Goal: Information Seeking & Learning: Learn about a topic

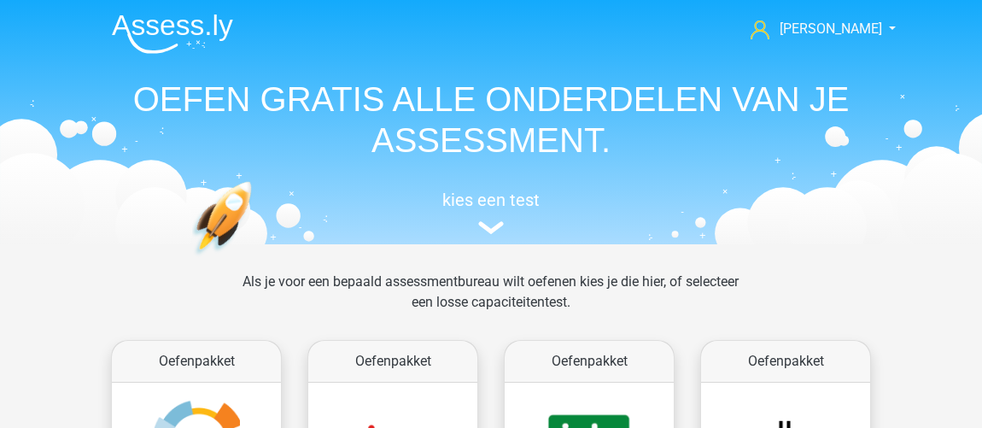
scroll to position [77, 0]
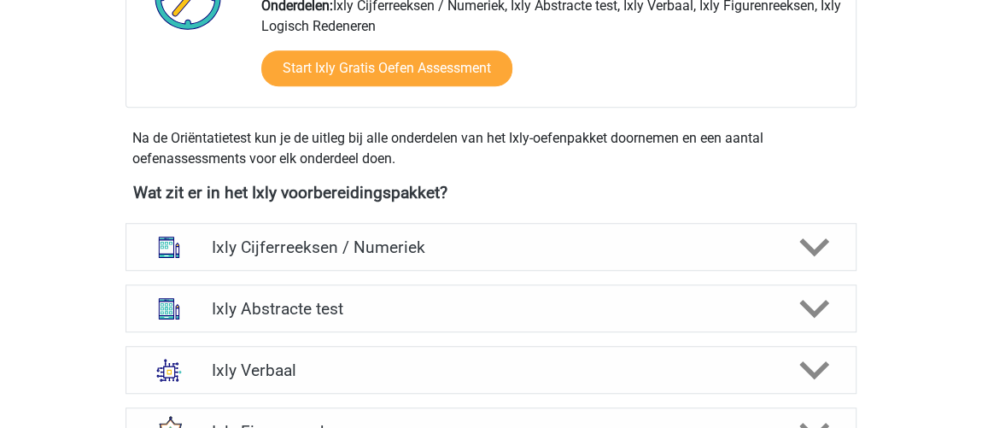
scroll to position [543, 0]
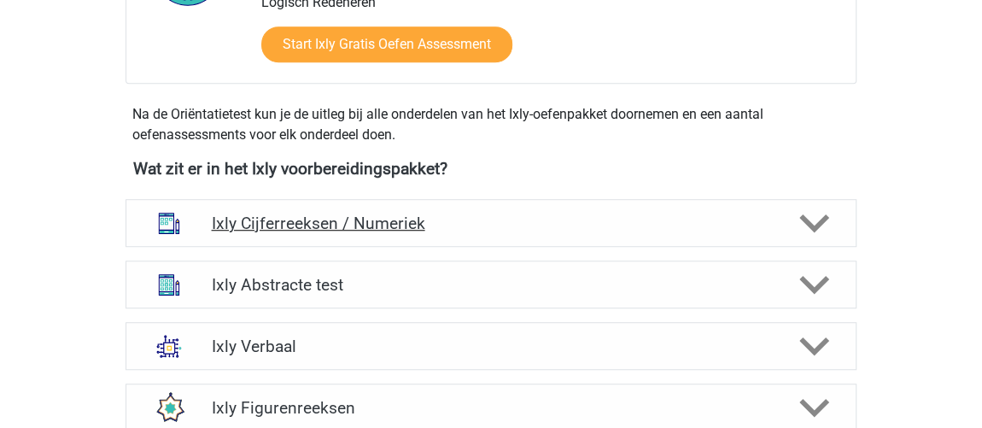
click at [692, 213] on h4 "Ixly Cijferreeksen / Numeriek" at bounding box center [490, 223] width 559 height 20
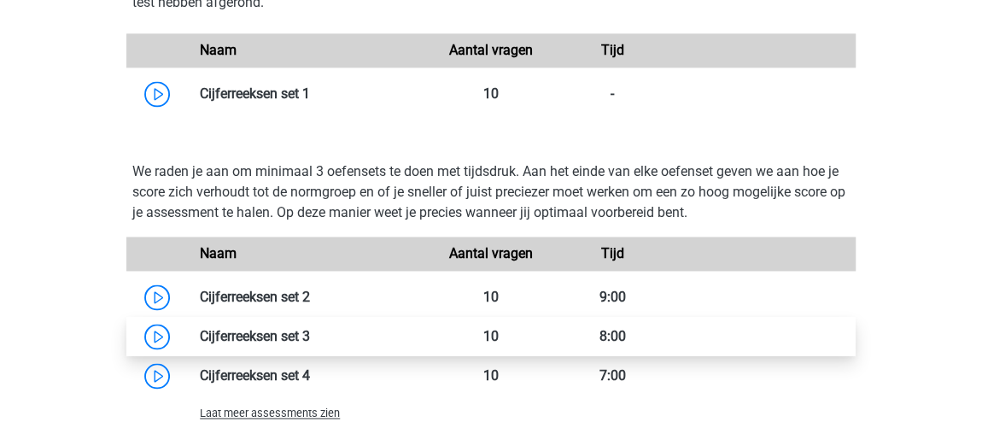
scroll to position [1241, 0]
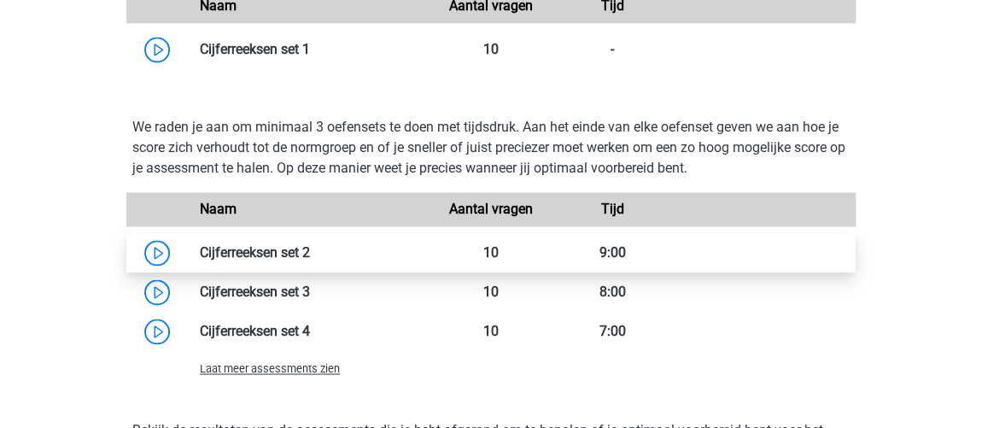
click at [310, 248] on link at bounding box center [310, 252] width 0 height 16
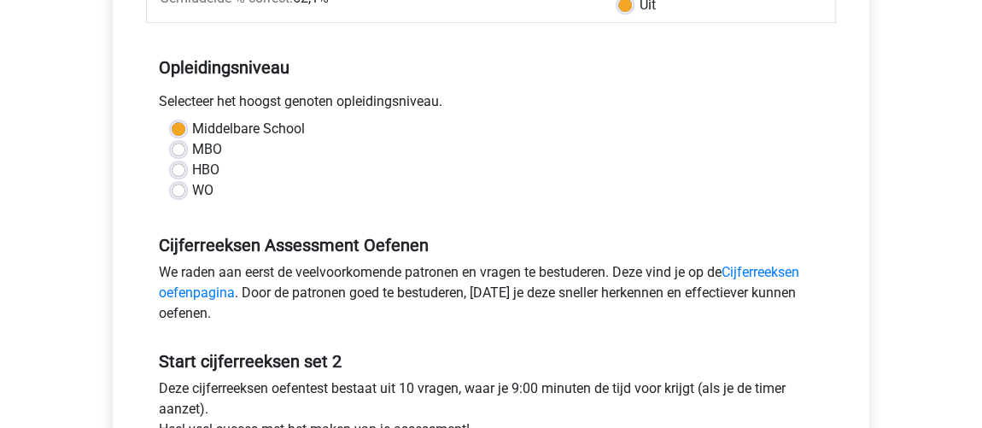
scroll to position [543, 0]
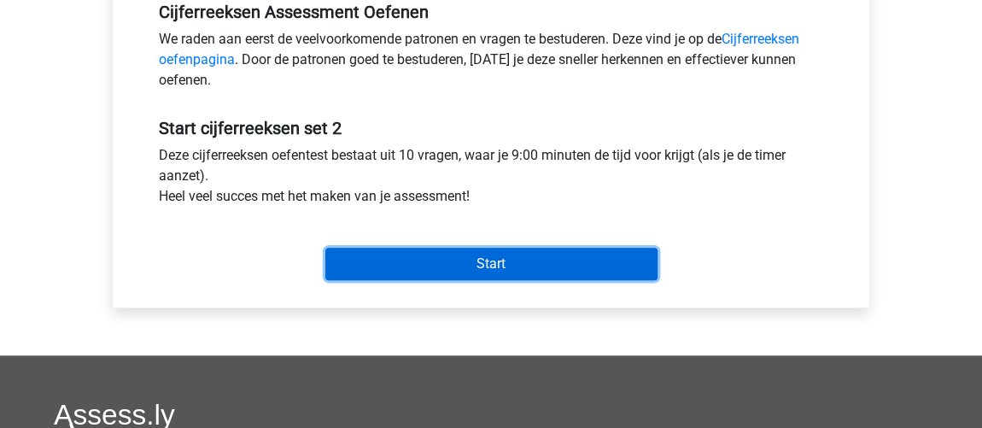
click at [399, 264] on input "Start" at bounding box center [491, 264] width 332 height 32
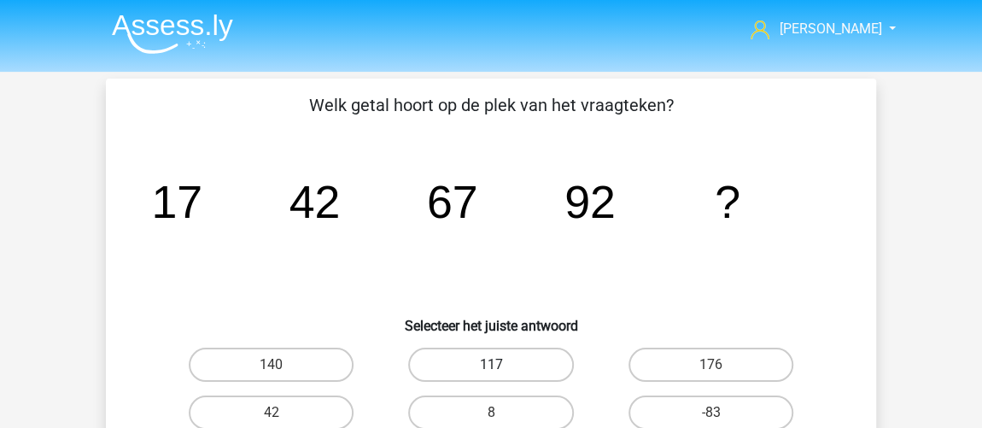
click at [539, 366] on label "117" at bounding box center [490, 364] width 165 height 34
click at [502, 366] on input "117" at bounding box center [496, 369] width 11 height 11
radio input "true"
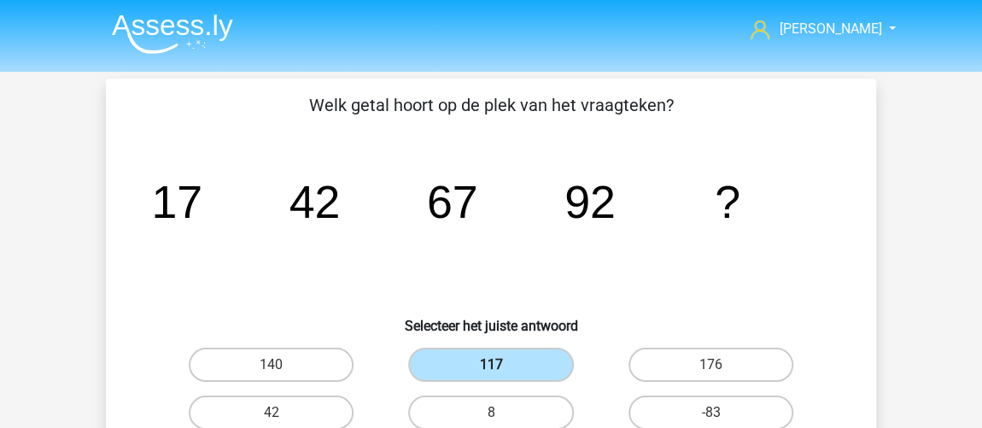
scroll to position [232, 0]
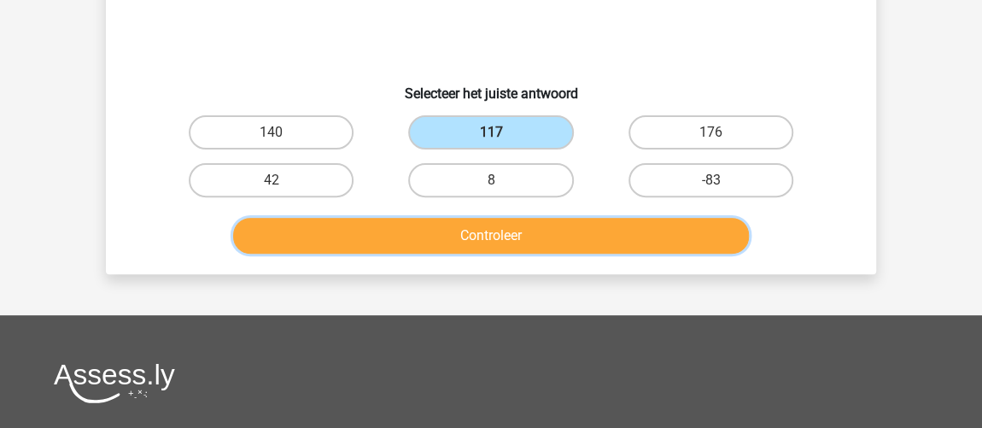
click at [569, 233] on button "Controleer" at bounding box center [491, 236] width 516 height 36
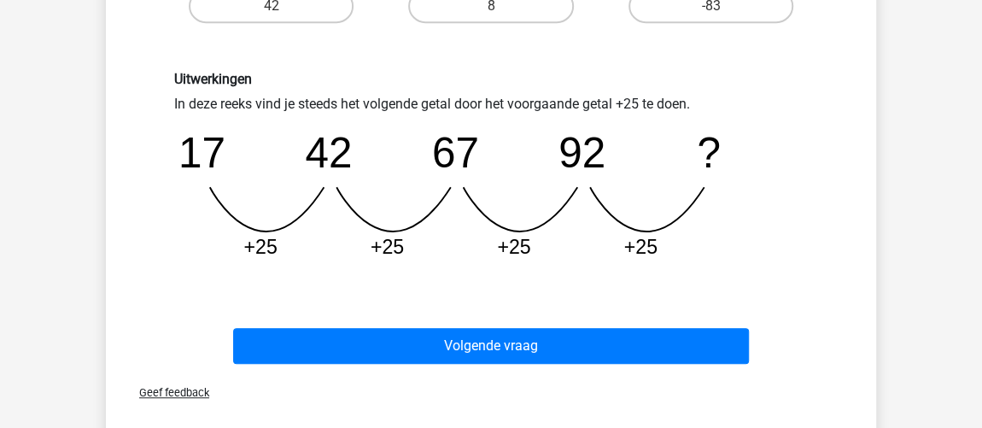
scroll to position [465, 0]
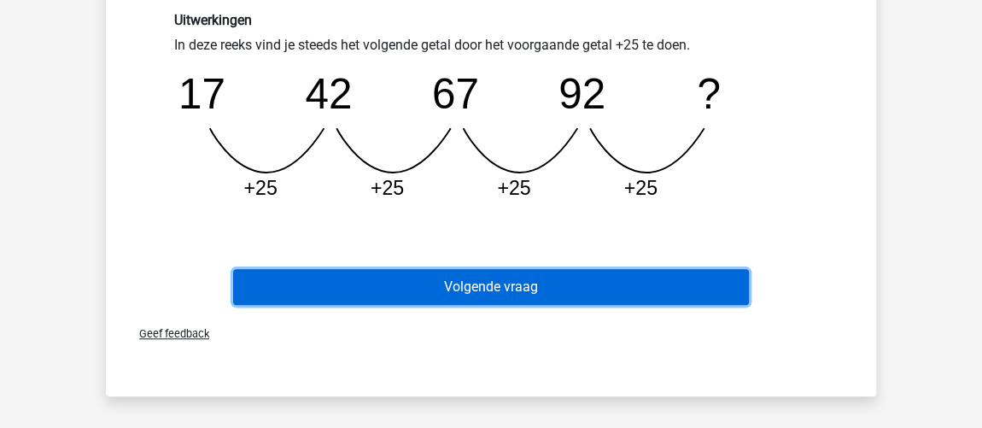
click at [580, 281] on button "Volgende vraag" at bounding box center [491, 287] width 516 height 36
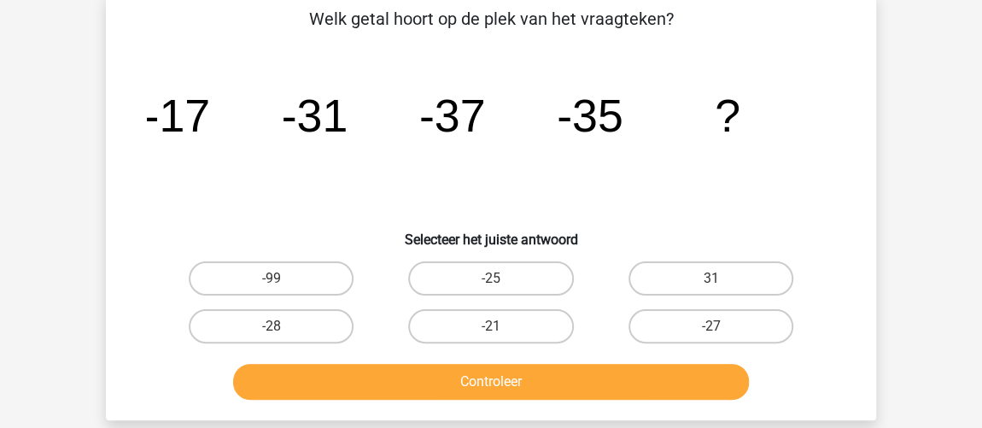
scroll to position [79, 0]
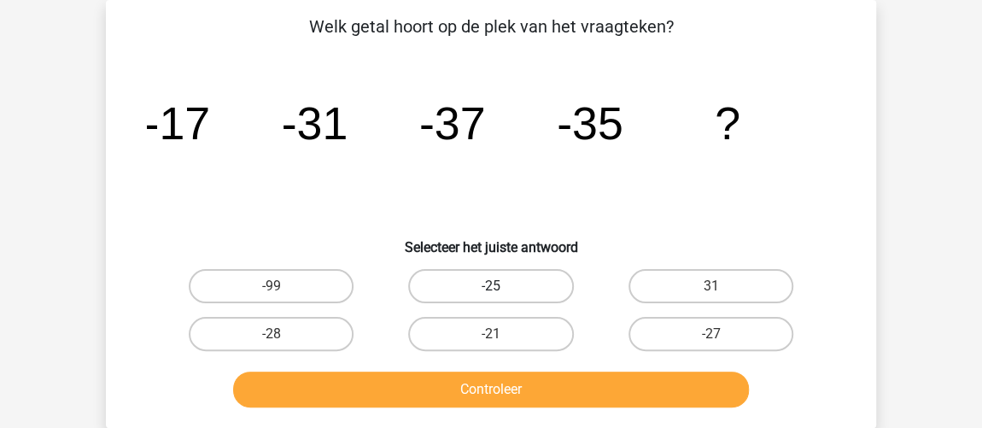
click at [502, 299] on label "-25" at bounding box center [490, 286] width 165 height 34
click at [502, 297] on input "-25" at bounding box center [496, 291] width 11 height 11
radio input "true"
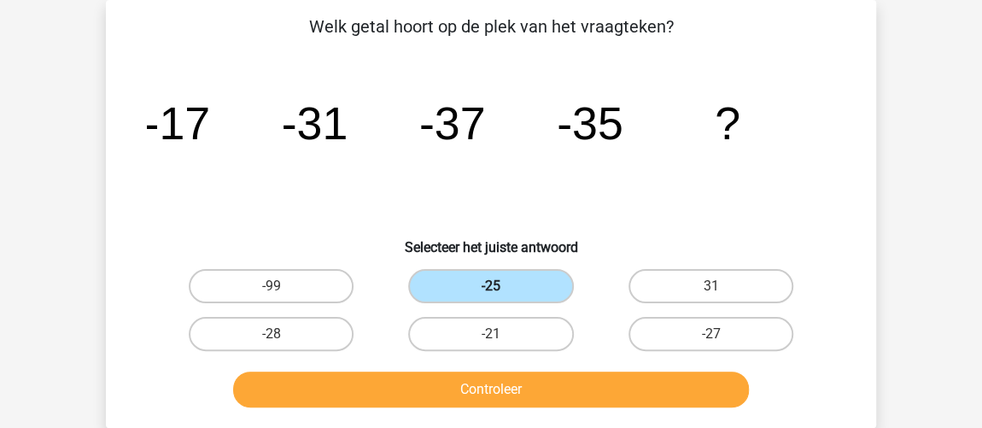
scroll to position [156, 0]
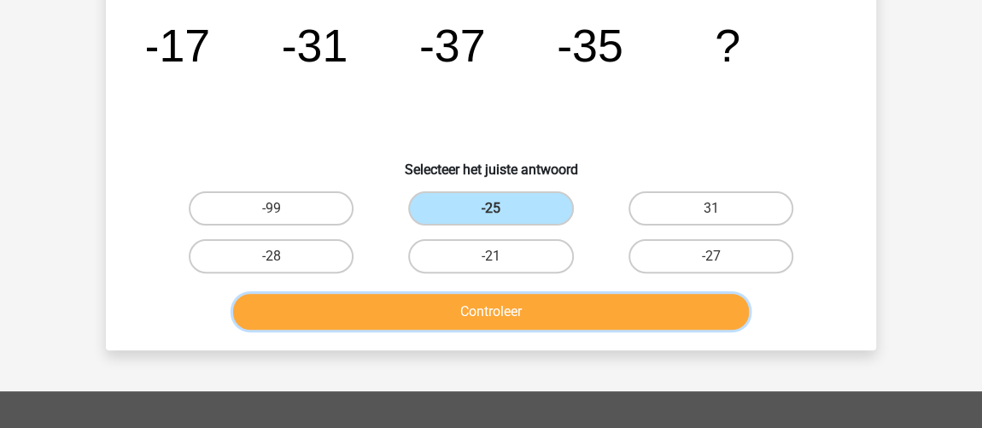
click at [504, 300] on button "Controleer" at bounding box center [491, 312] width 516 height 36
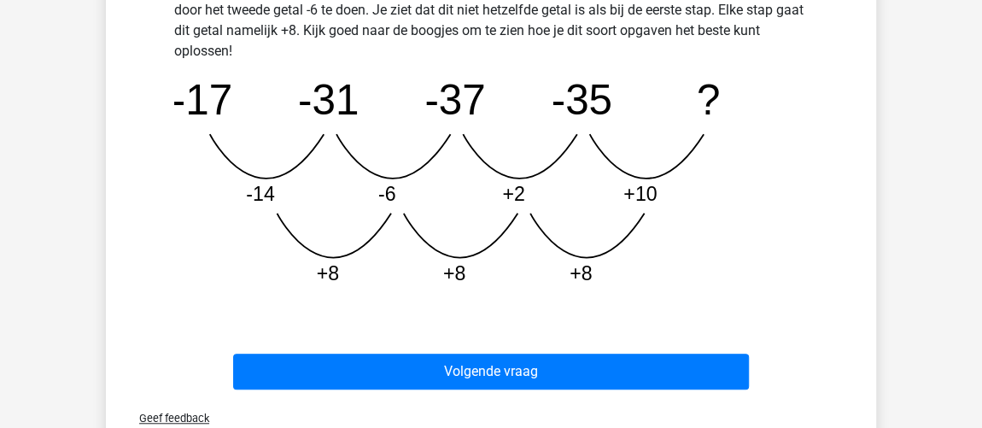
scroll to position [621, 0]
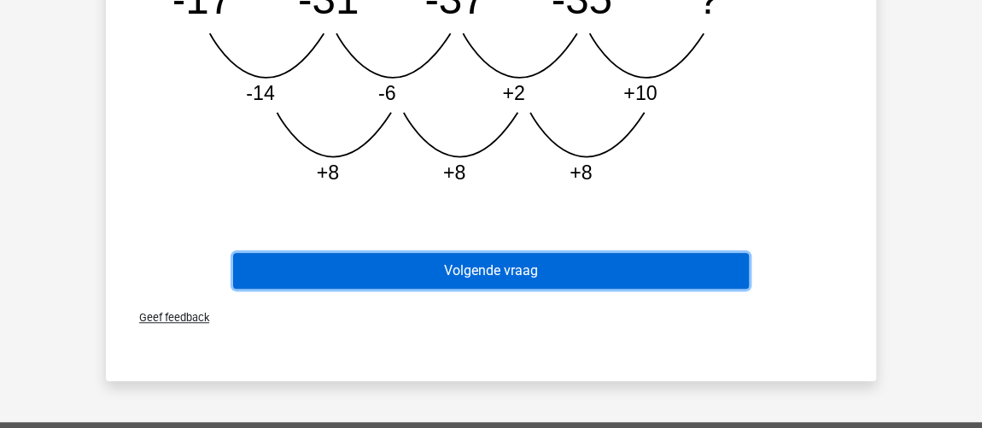
click at [545, 276] on button "Volgende vraag" at bounding box center [491, 271] width 516 height 36
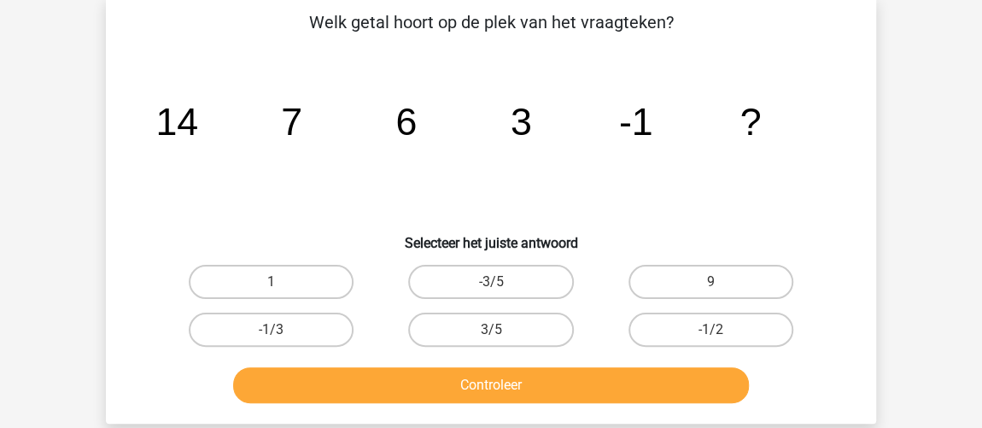
scroll to position [79, 0]
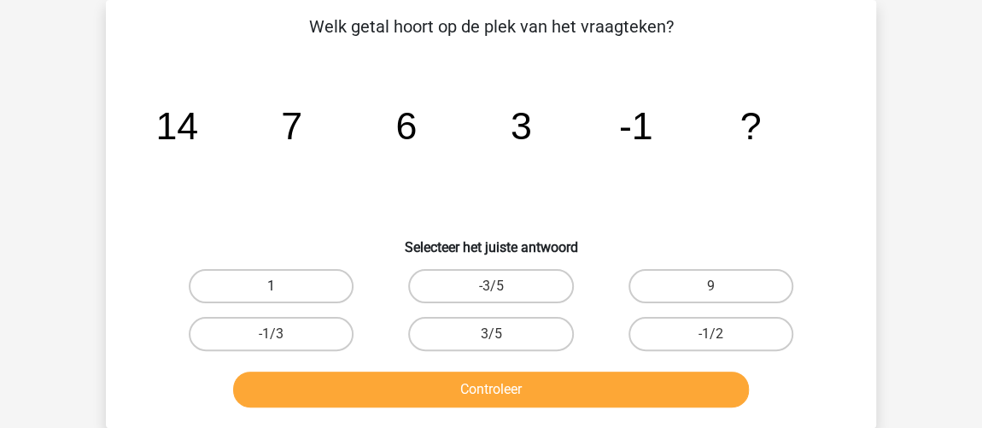
click at [289, 276] on label "1" at bounding box center [271, 286] width 165 height 34
click at [283, 286] on input "1" at bounding box center [276, 291] width 11 height 11
radio input "true"
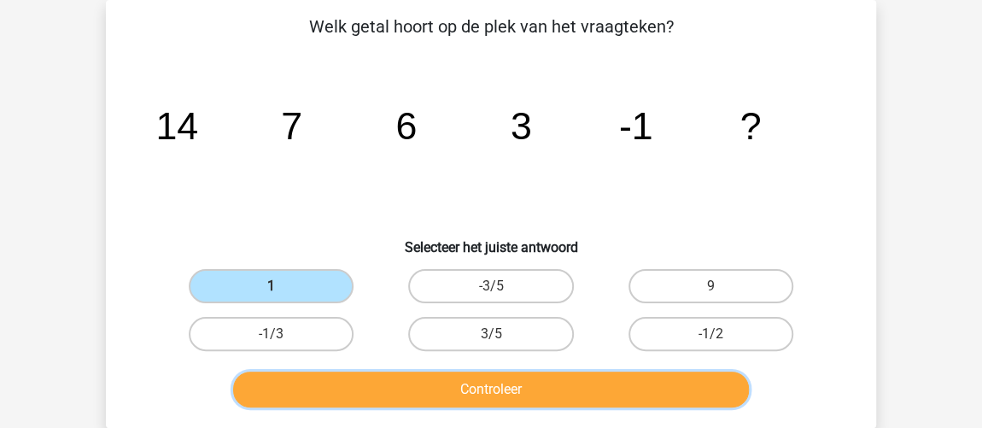
click at [640, 394] on button "Controleer" at bounding box center [491, 389] width 516 height 36
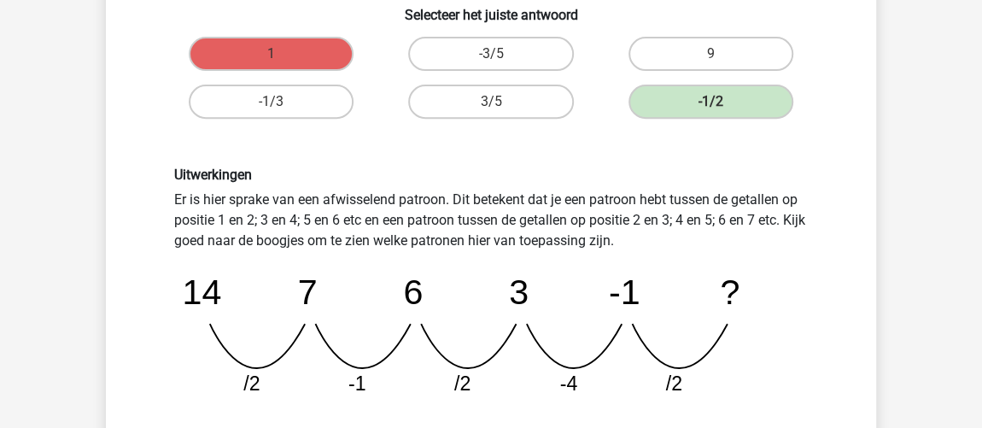
scroll to position [388, 0]
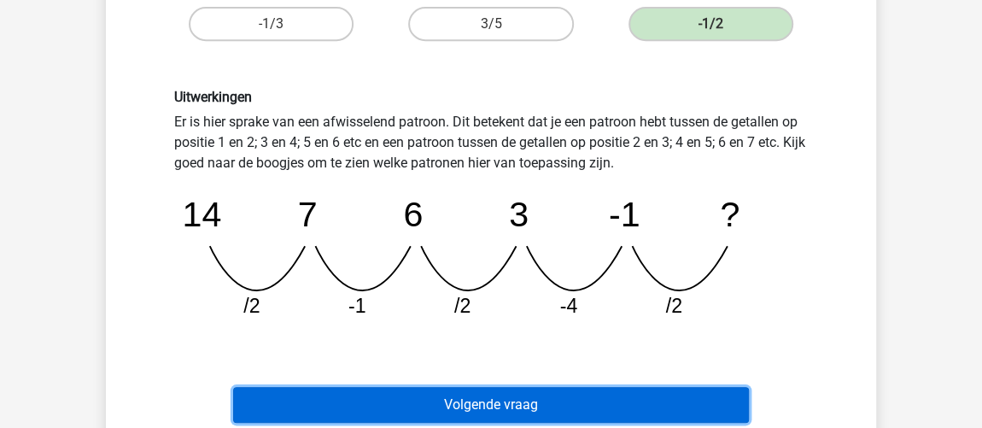
click at [516, 394] on button "Volgende vraag" at bounding box center [491, 405] width 516 height 36
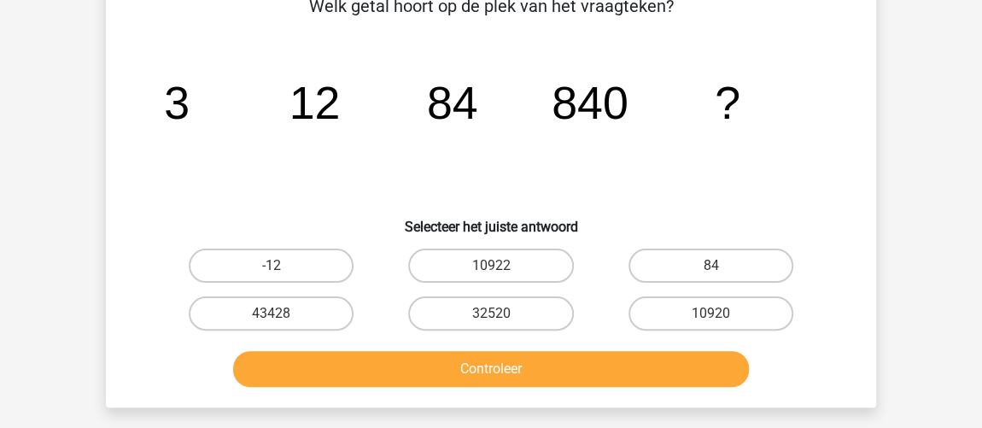
scroll to position [156, 0]
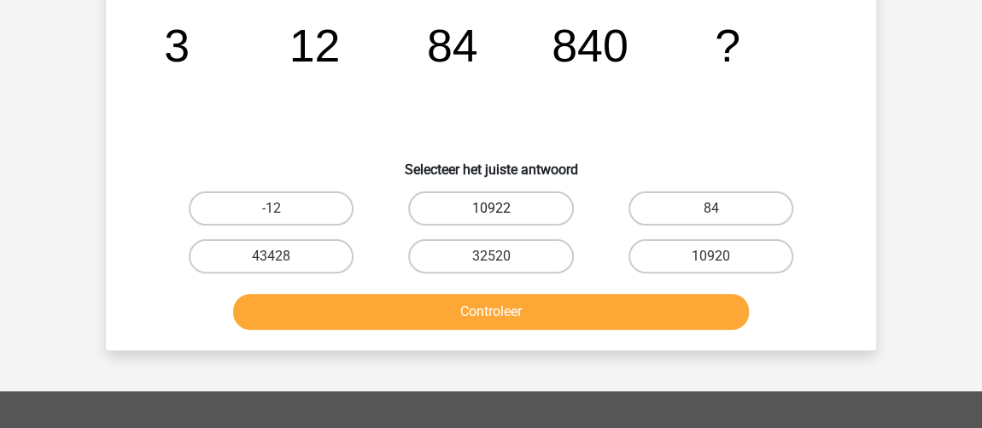
click at [532, 201] on label "10922" at bounding box center [490, 208] width 165 height 34
click at [502, 208] on input "10922" at bounding box center [496, 213] width 11 height 11
radio input "true"
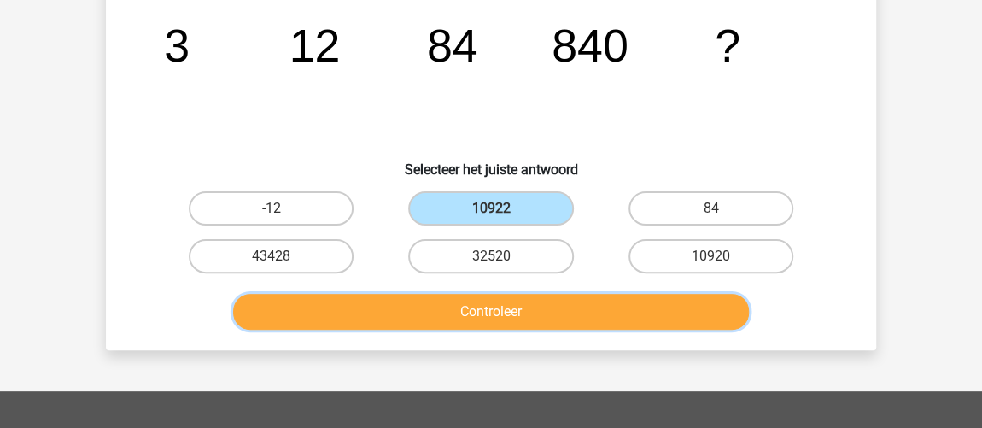
click at [537, 314] on button "Controleer" at bounding box center [491, 312] width 516 height 36
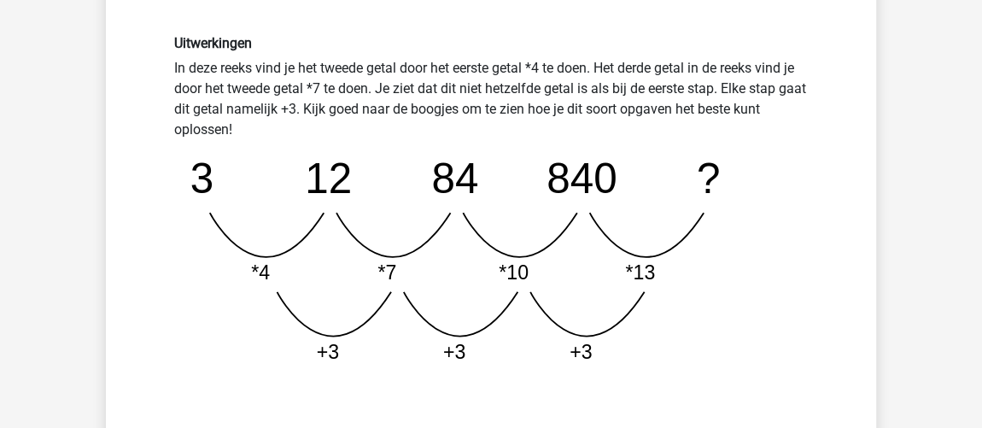
scroll to position [466, 0]
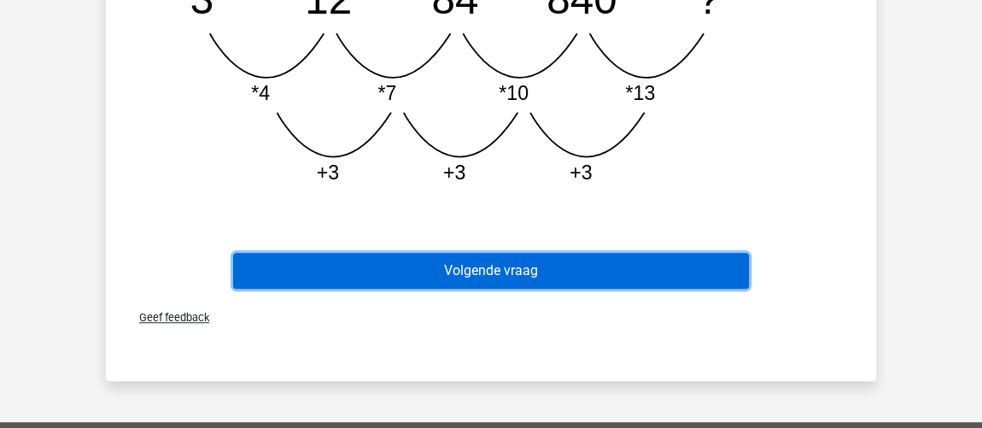
click at [512, 275] on button "Volgende vraag" at bounding box center [491, 271] width 516 height 36
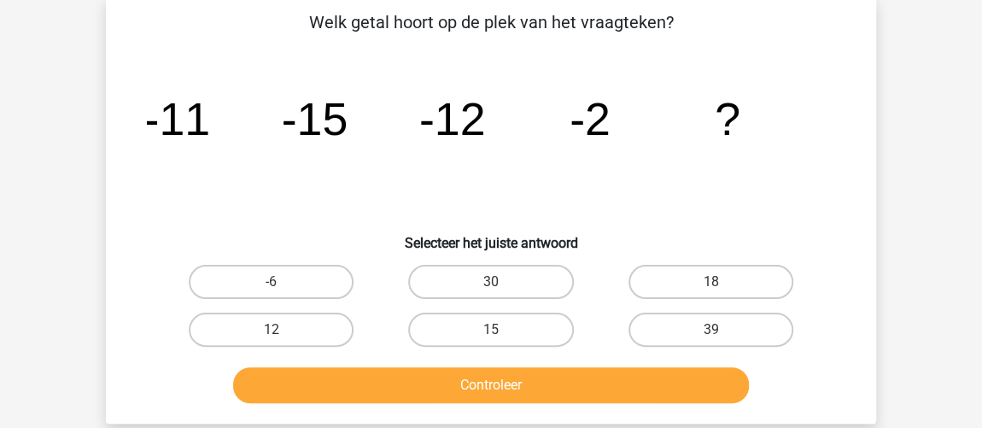
scroll to position [79, 0]
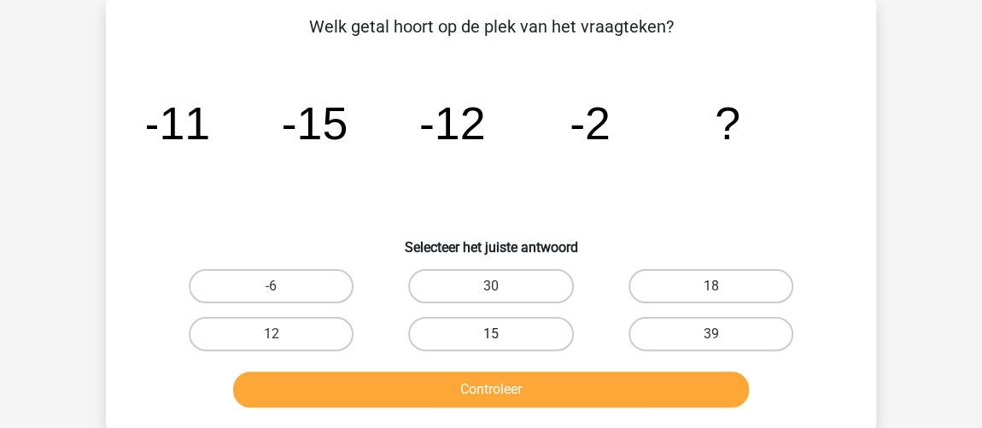
click at [489, 333] on label "15" at bounding box center [490, 334] width 165 height 34
click at [491, 334] on input "15" at bounding box center [496, 339] width 11 height 11
radio input "true"
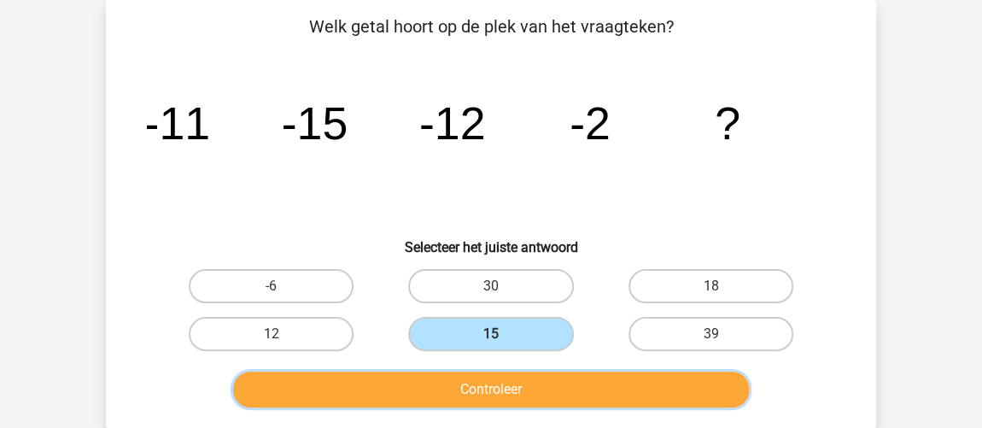
click at [507, 386] on button "Controleer" at bounding box center [491, 389] width 516 height 36
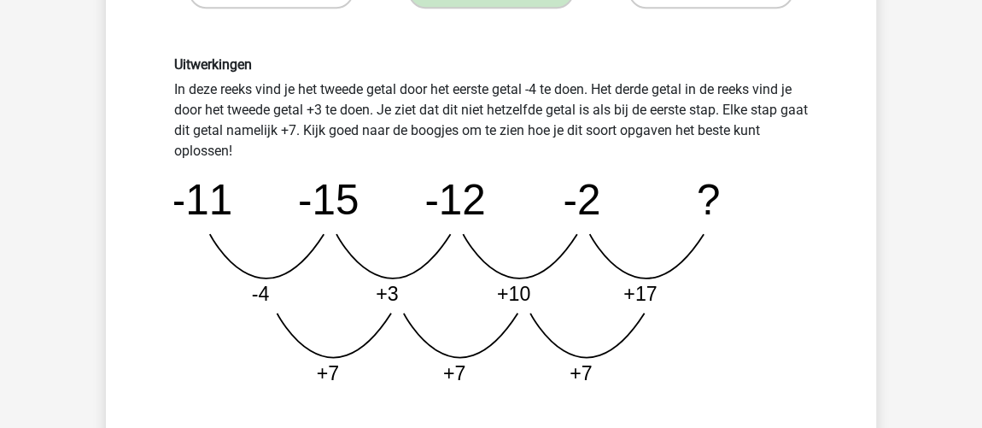
scroll to position [466, 0]
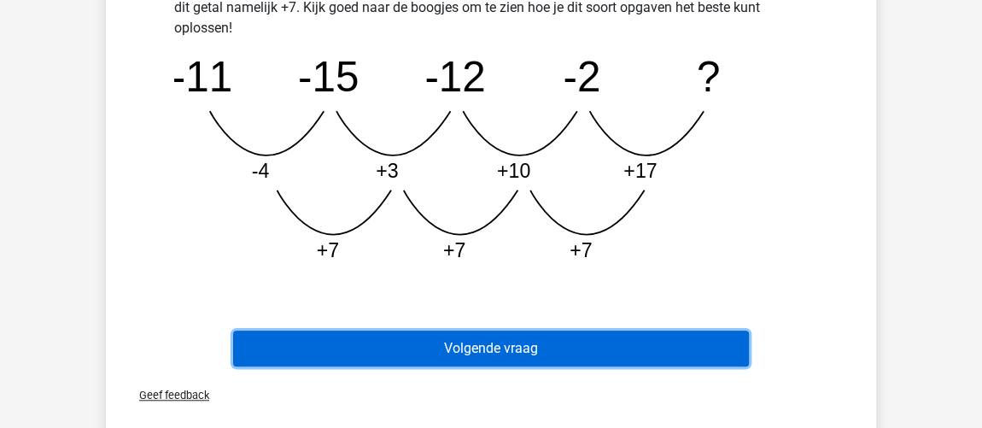
click at [394, 330] on button "Volgende vraag" at bounding box center [491, 348] width 516 height 36
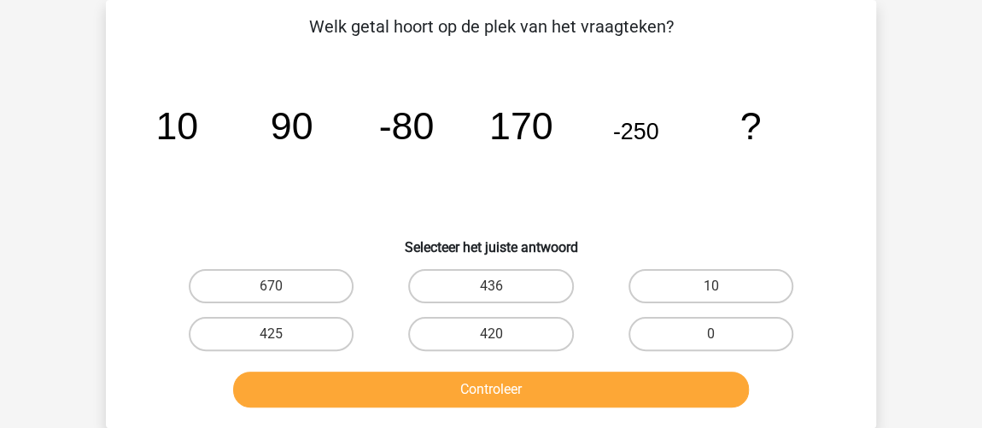
scroll to position [79, 0]
click at [741, 337] on label "0" at bounding box center [710, 334] width 165 height 34
click at [721, 337] on input "0" at bounding box center [715, 339] width 11 height 11
radio input "true"
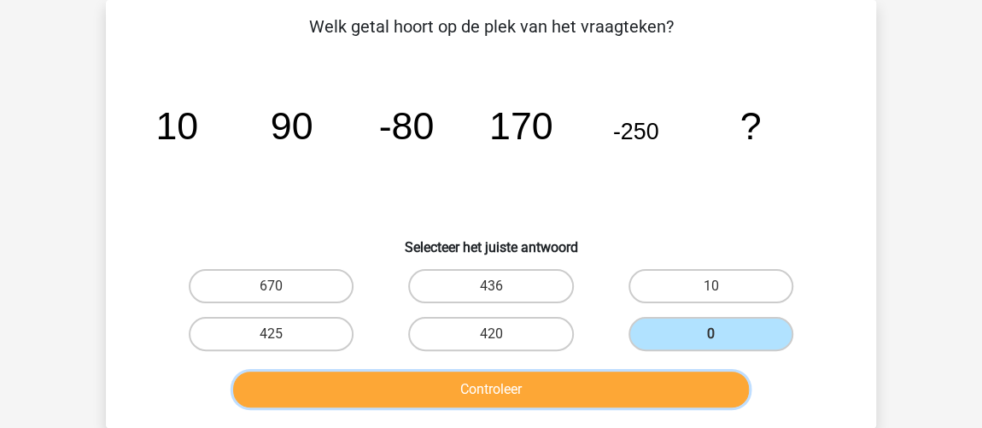
click at [628, 391] on button "Controleer" at bounding box center [491, 389] width 516 height 36
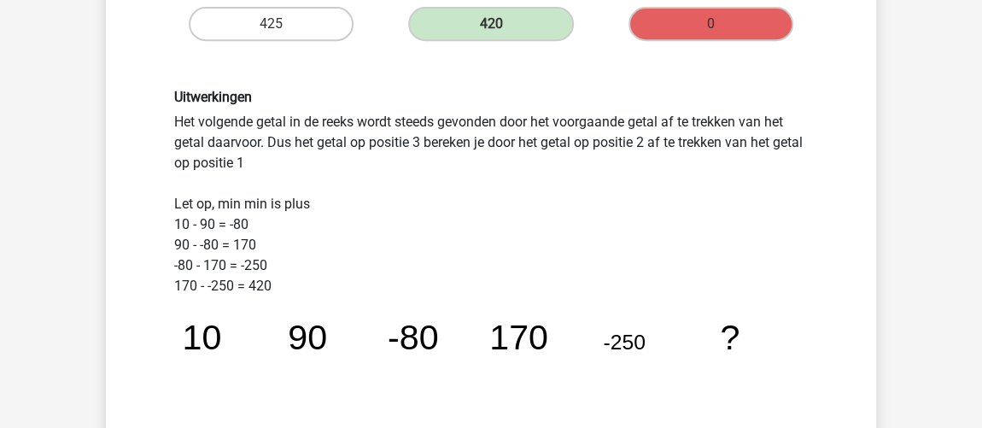
scroll to position [466, 0]
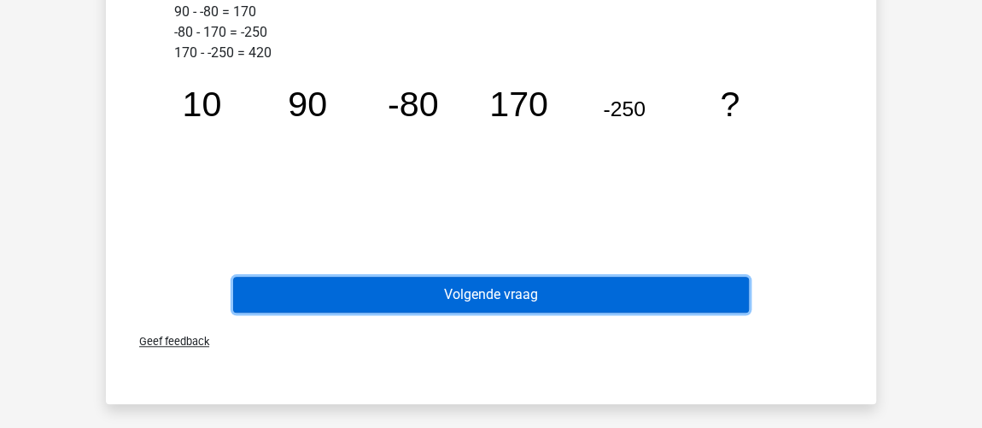
click at [645, 301] on button "Volgende vraag" at bounding box center [491, 295] width 516 height 36
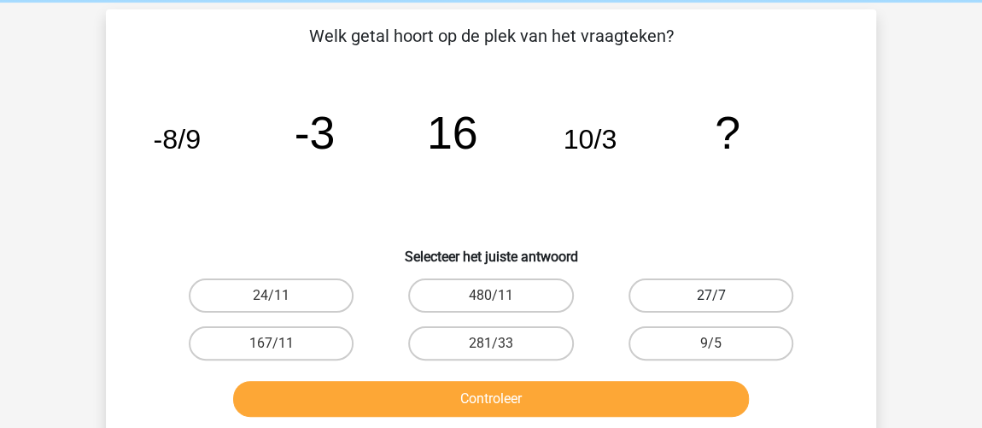
scroll to position [62, 0]
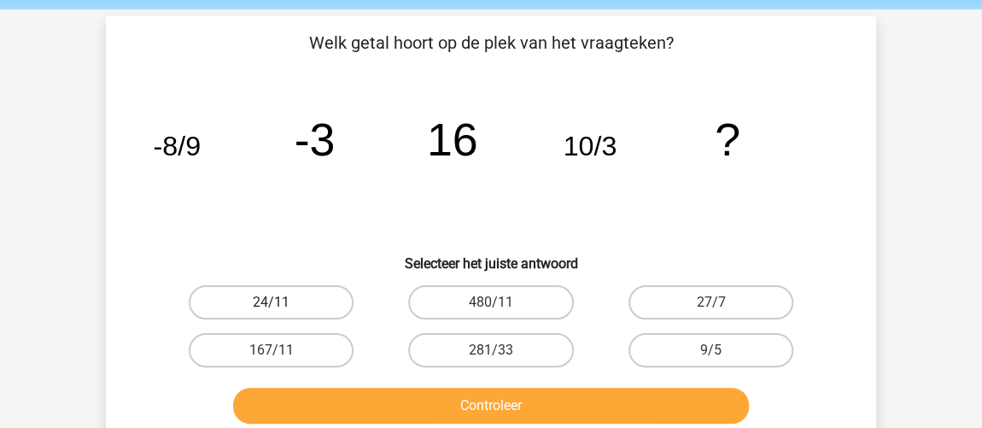
click at [215, 302] on label "24/11" at bounding box center [271, 302] width 165 height 34
click at [271, 302] on input "24/11" at bounding box center [276, 307] width 11 height 11
radio input "true"
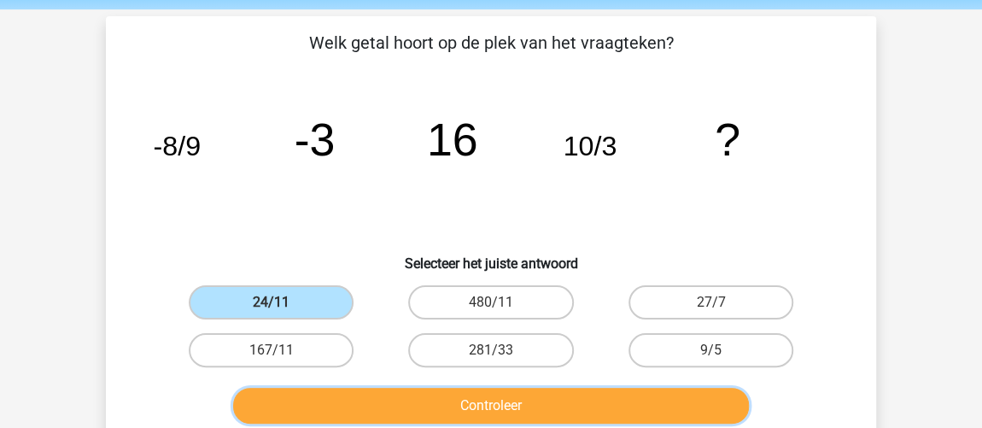
click at [502, 407] on button "Controleer" at bounding box center [491, 406] width 516 height 36
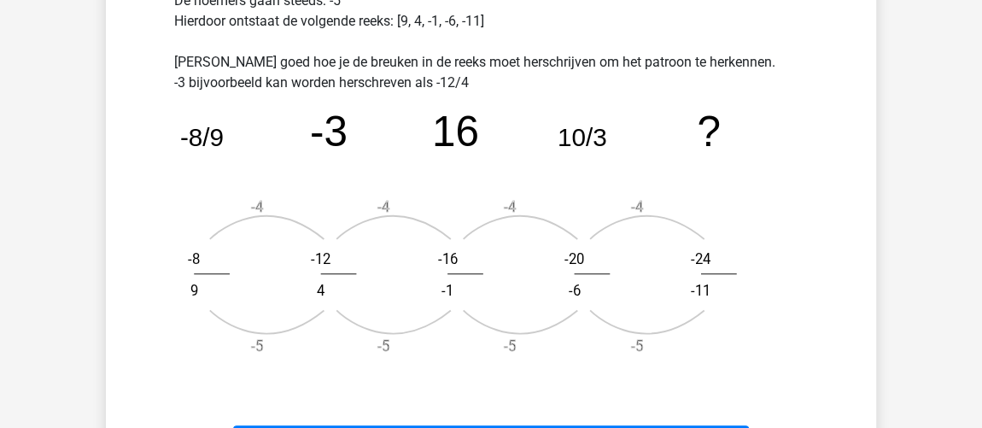
scroll to position [605, 0]
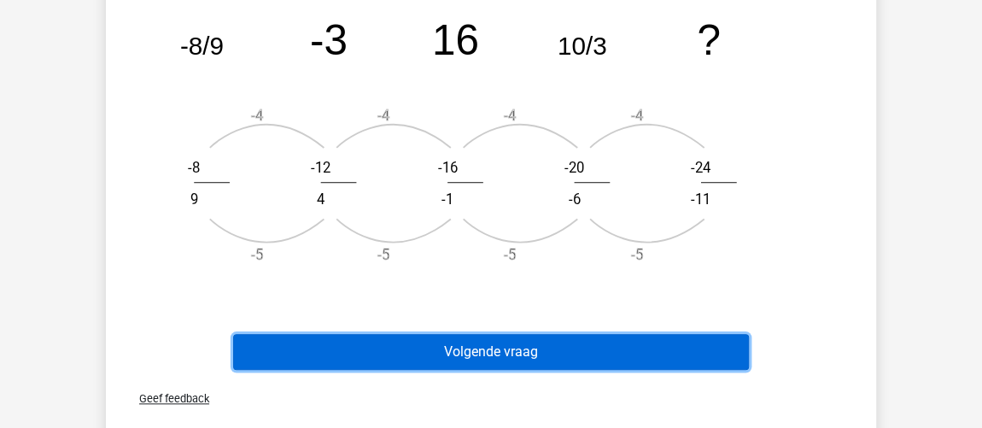
click at [462, 364] on button "Volgende vraag" at bounding box center [491, 352] width 516 height 36
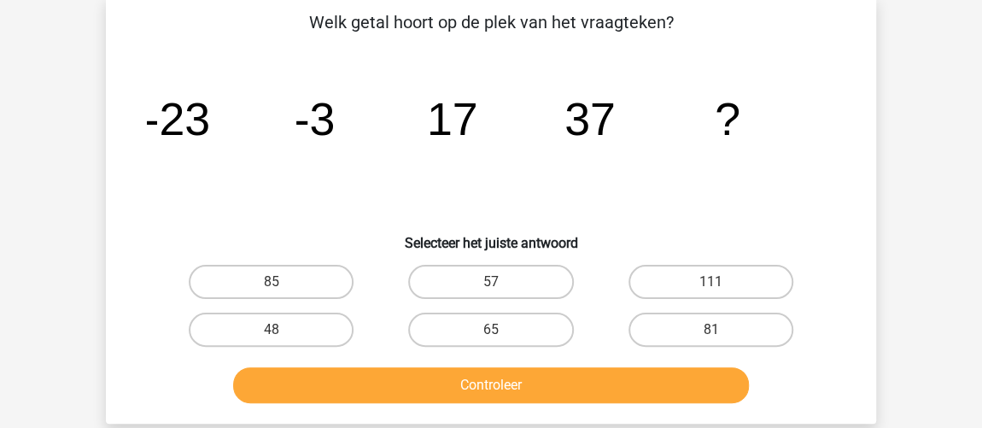
scroll to position [79, 0]
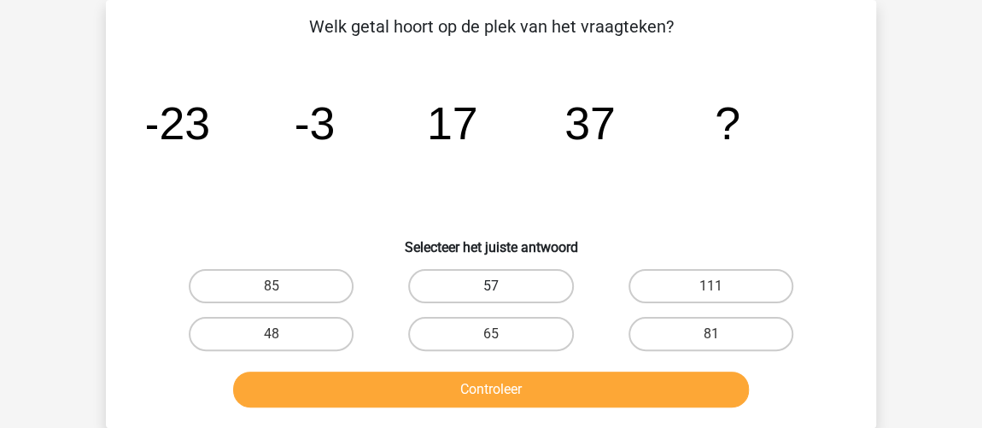
click at [510, 284] on label "57" at bounding box center [490, 286] width 165 height 34
click at [502, 286] on input "57" at bounding box center [496, 291] width 11 height 11
radio input "true"
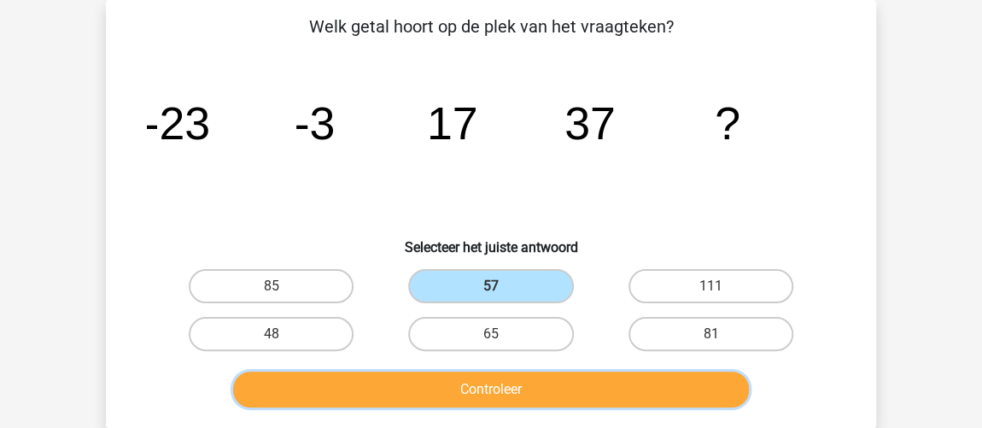
click at [508, 385] on button "Controleer" at bounding box center [491, 389] width 516 height 36
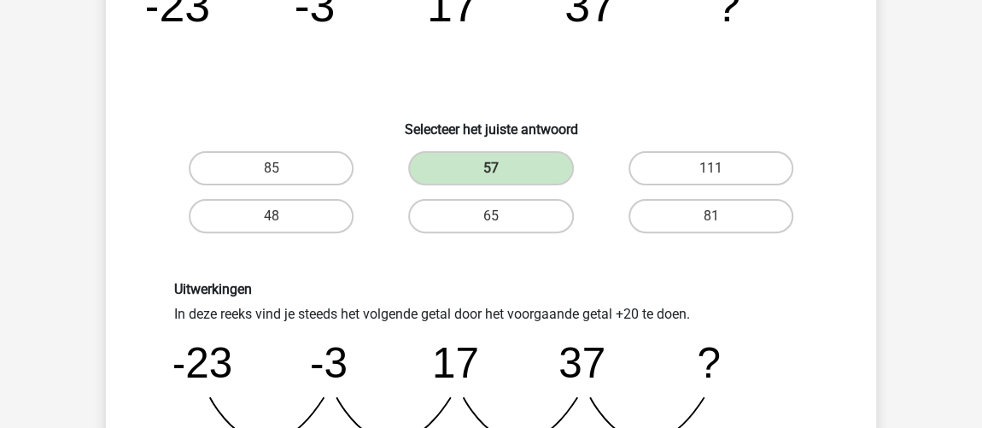
scroll to position [233, 0]
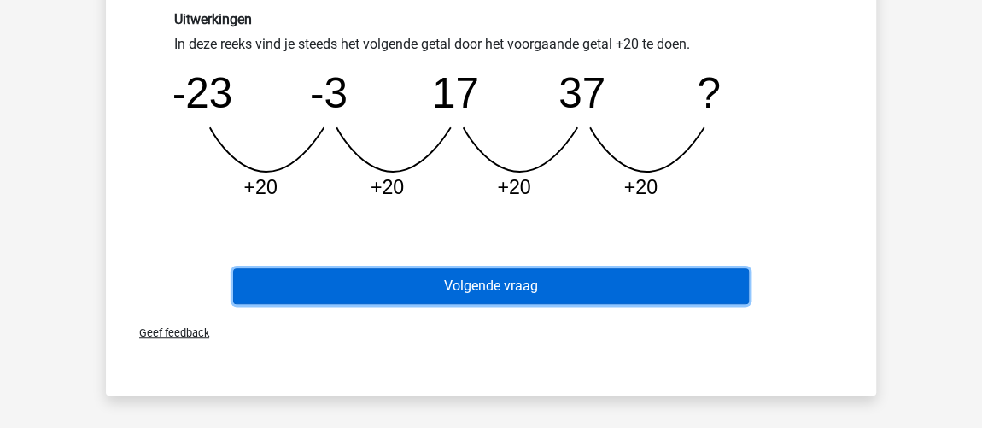
click at [591, 283] on button "Volgende vraag" at bounding box center [491, 286] width 516 height 36
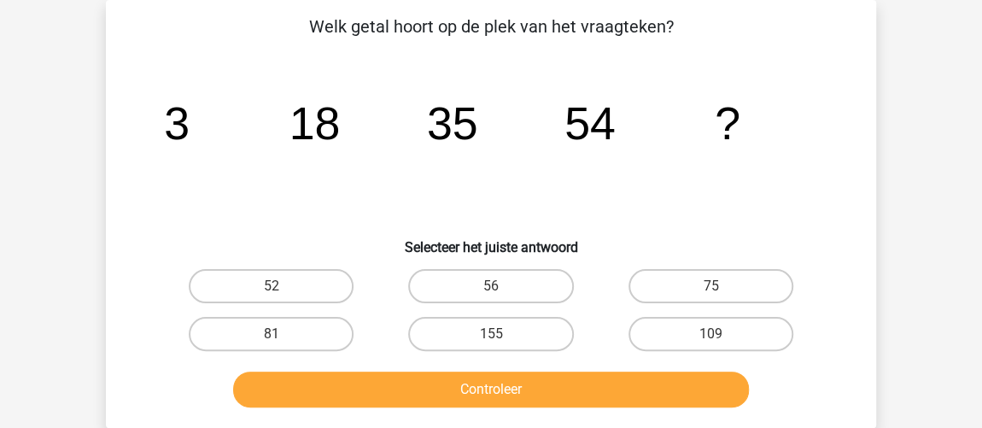
scroll to position [79, 0]
click at [705, 293] on label "75" at bounding box center [710, 286] width 165 height 34
click at [710, 293] on input "75" at bounding box center [715, 291] width 11 height 11
radio input "true"
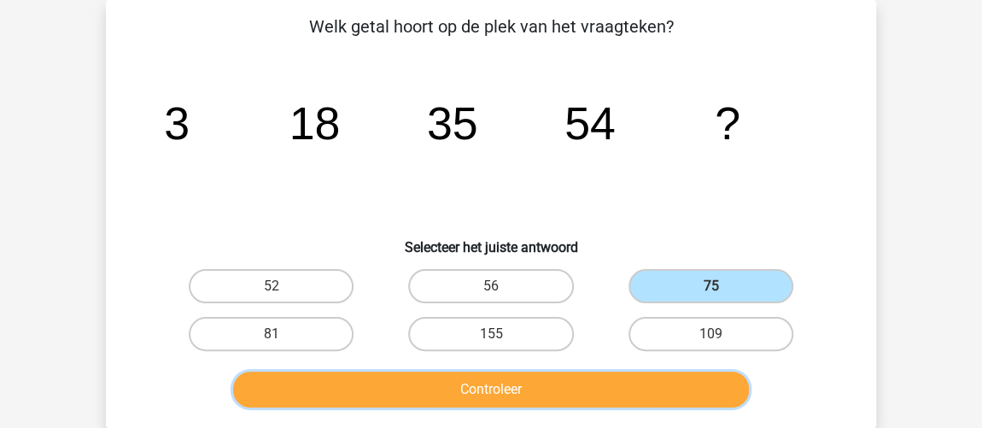
click at [631, 389] on button "Controleer" at bounding box center [491, 389] width 516 height 36
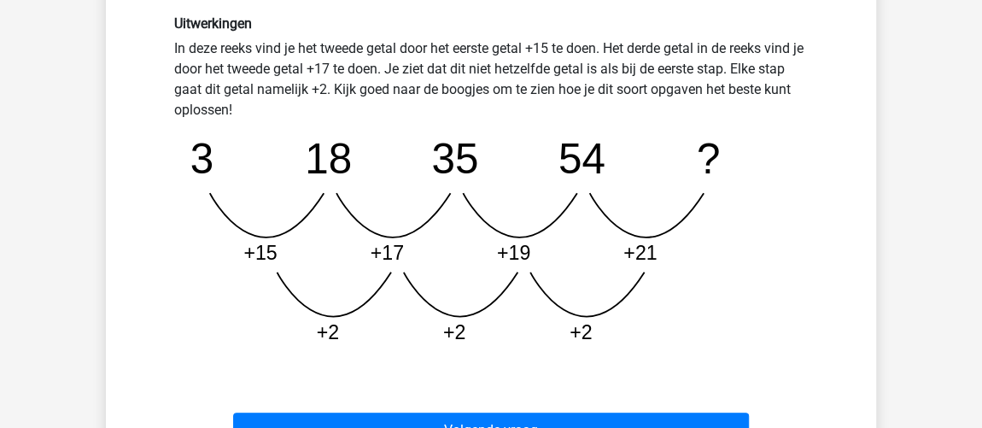
scroll to position [466, 0]
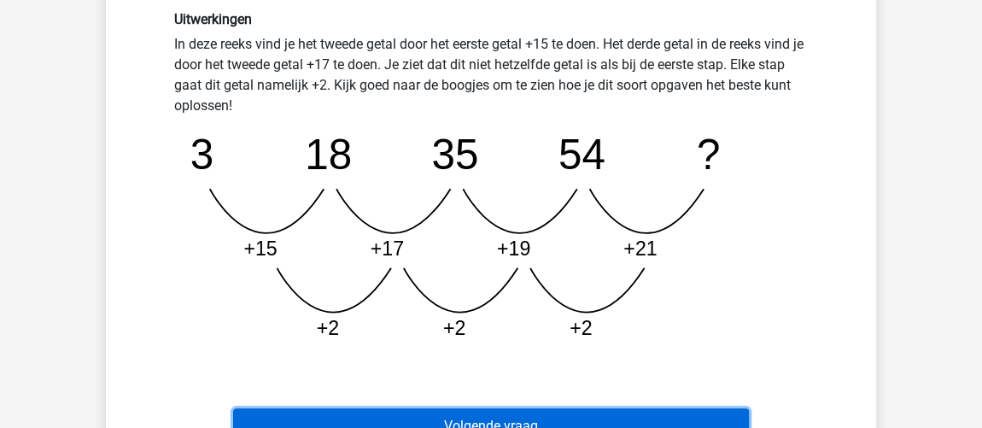
click at [644, 415] on button "Volgende vraag" at bounding box center [491, 426] width 516 height 36
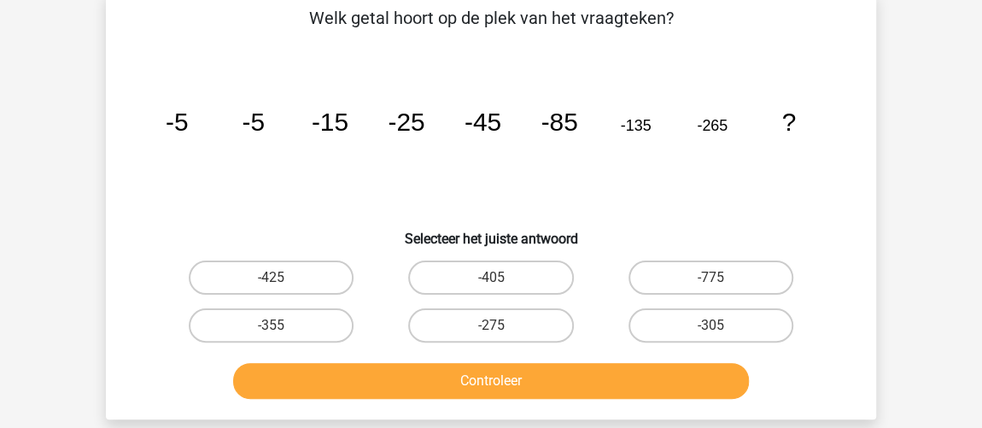
scroll to position [79, 0]
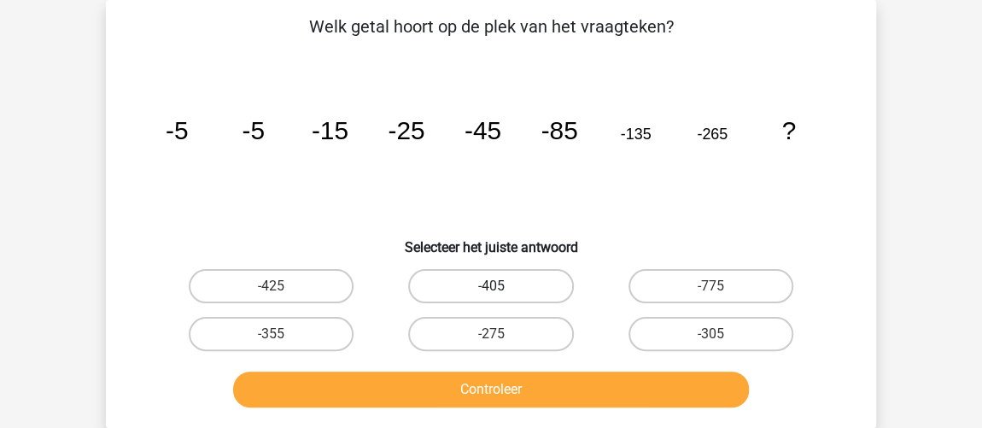
click at [458, 287] on label "-405" at bounding box center [490, 286] width 165 height 34
click at [491, 287] on input "-405" at bounding box center [496, 291] width 11 height 11
radio input "true"
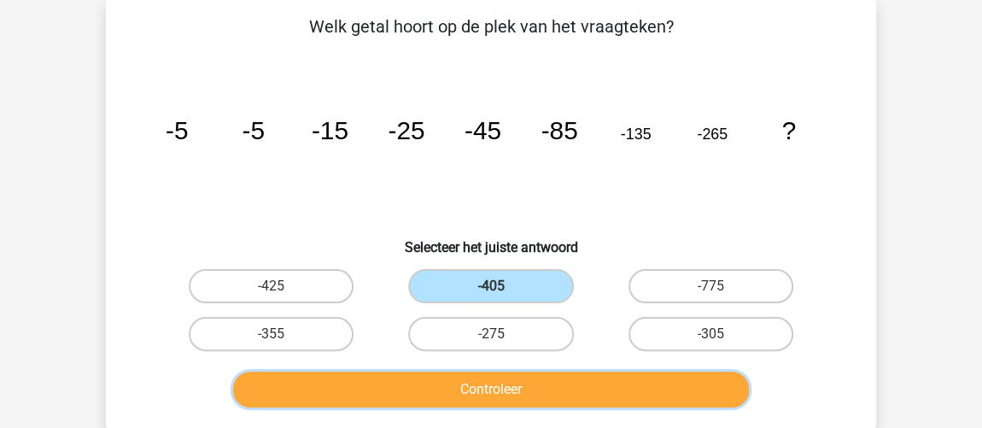
click at [458, 387] on button "Controleer" at bounding box center [491, 389] width 516 height 36
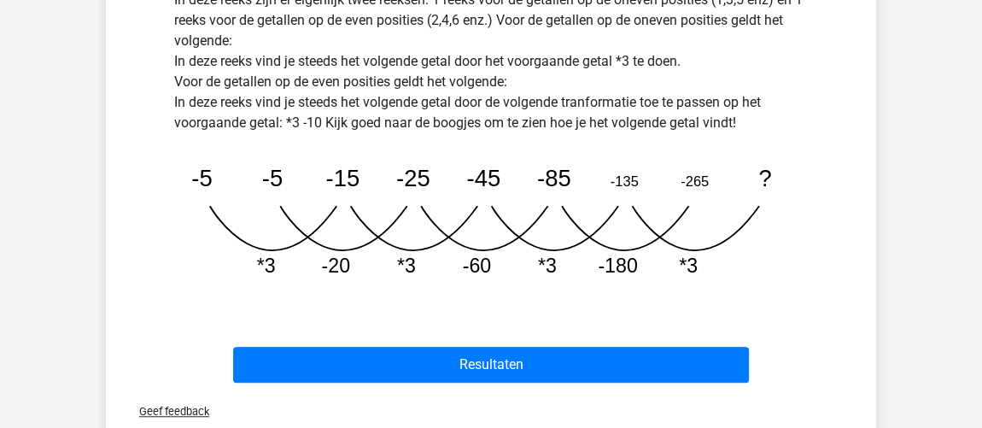
scroll to position [544, 0]
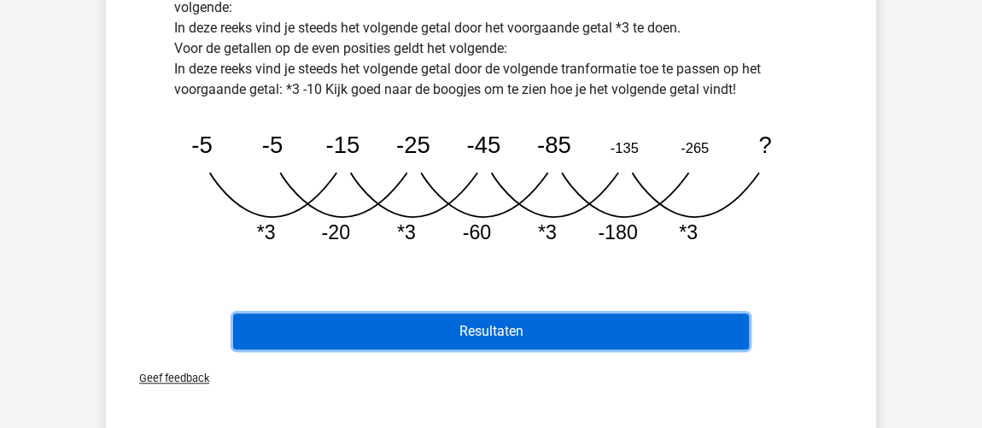
click at [469, 324] on button "Resultaten" at bounding box center [491, 331] width 516 height 36
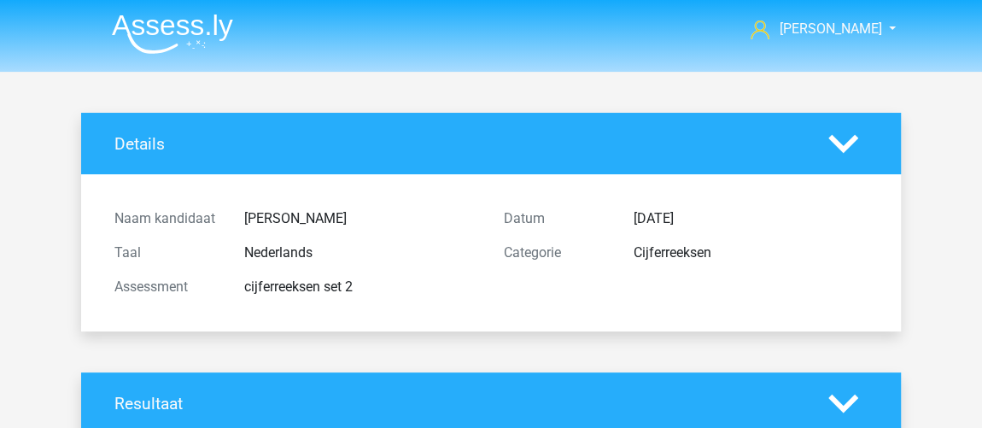
click at [192, 33] on img at bounding box center [172, 34] width 121 height 40
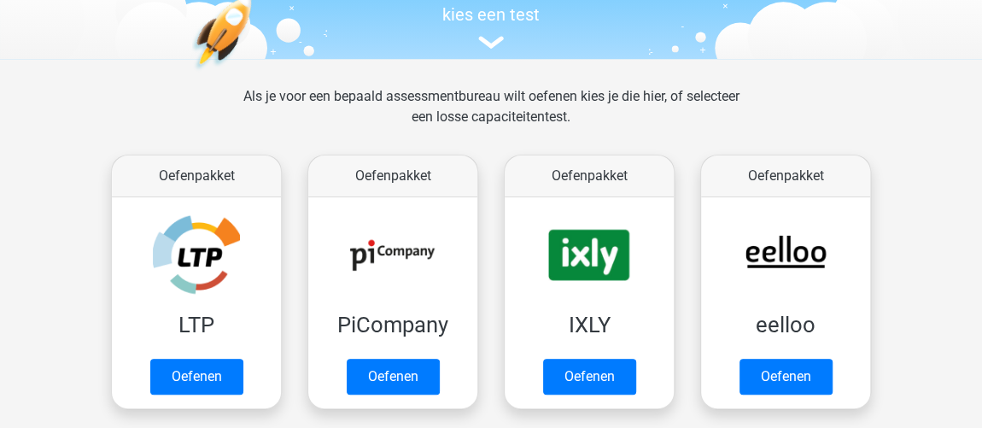
scroll to position [310, 0]
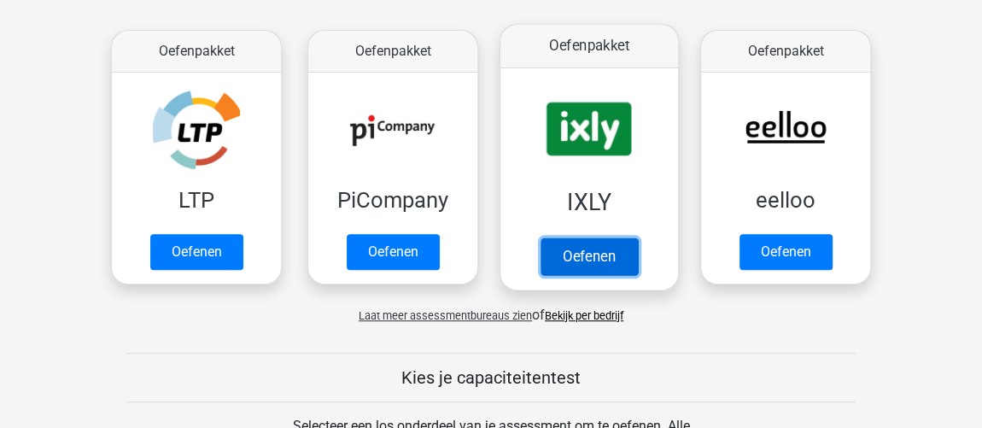
click at [560, 237] on link "Oefenen" at bounding box center [588, 256] width 97 height 38
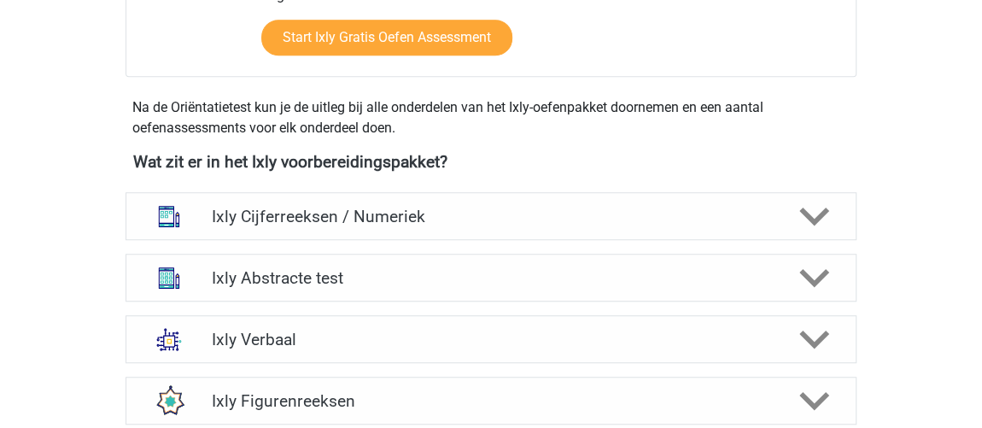
scroll to position [698, 0]
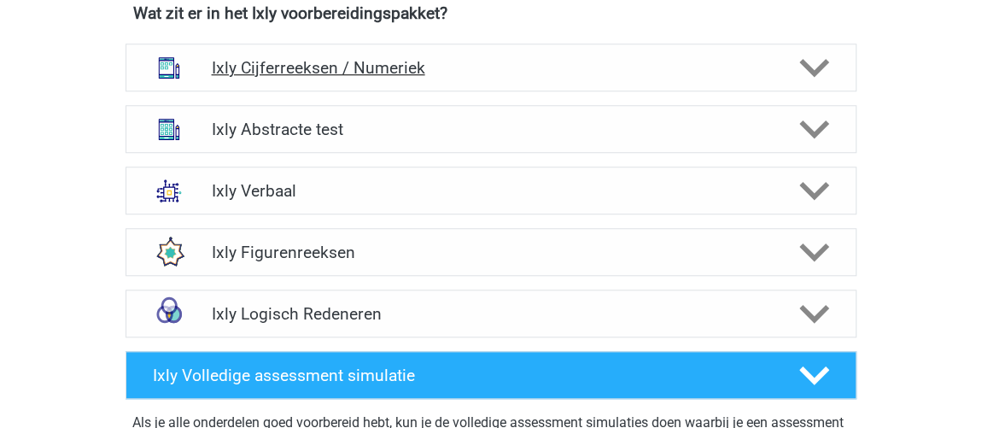
click at [361, 73] on h4 "Ixly Cijferreeksen / Numeriek" at bounding box center [490, 68] width 559 height 20
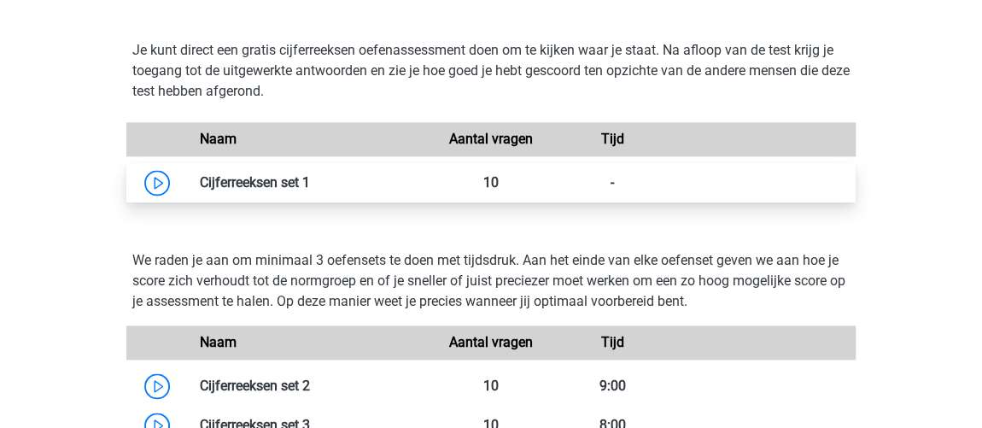
scroll to position [1163, 0]
